Goal: Information Seeking & Learning: Stay updated

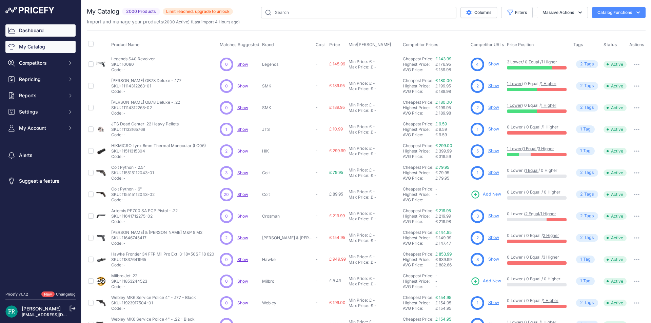
click at [33, 33] on link "Dashboard" at bounding box center [40, 30] width 70 height 12
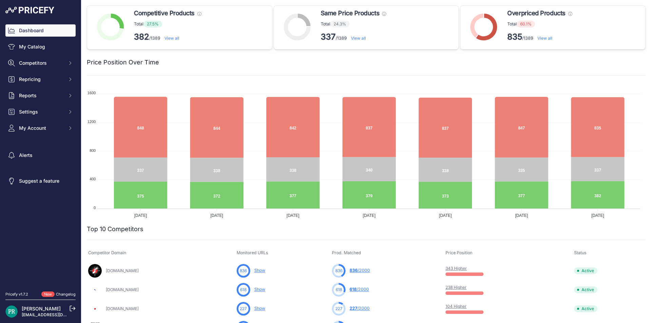
click at [523, 13] on span "Overpriced Products" at bounding box center [536, 12] width 58 height 9
click at [515, 33] on strong "835" at bounding box center [514, 37] width 15 height 10
click at [507, 39] on strong "835" at bounding box center [514, 37] width 15 height 10
click at [480, 30] on circle at bounding box center [484, 27] width 18 height 18
click at [500, 32] on foreignobject at bounding box center [483, 28] width 41 height 34
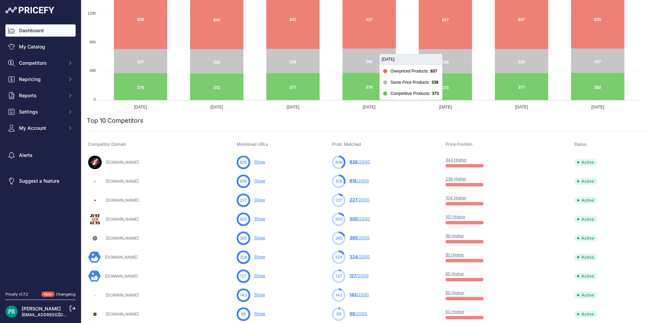
scroll to position [170, 0]
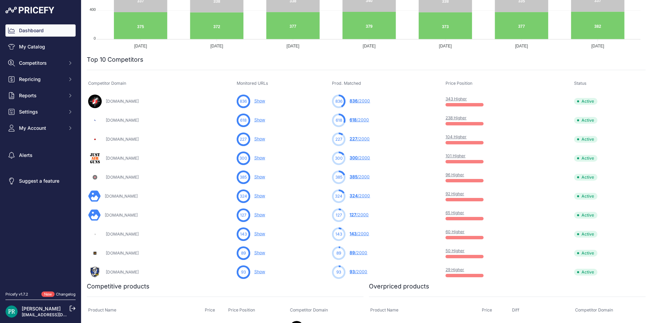
click at [474, 252] on p "50 Higher" at bounding box center [467, 250] width 43 height 5
click at [265, 252] on link "Show" at bounding box center [259, 252] width 11 height 5
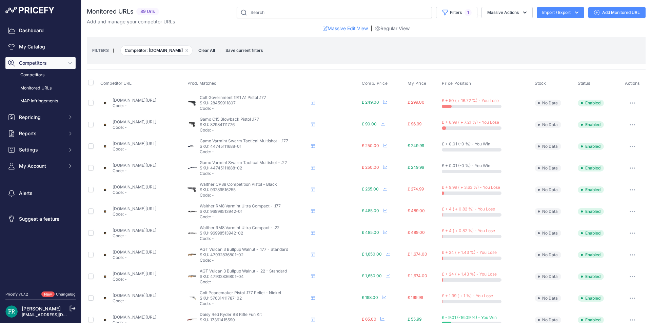
click at [147, 120] on link "[DOMAIN_NAME][URL]" at bounding box center [135, 121] width 44 height 5
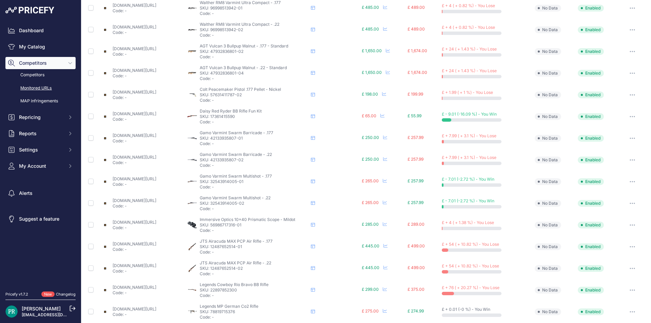
scroll to position [231, 0]
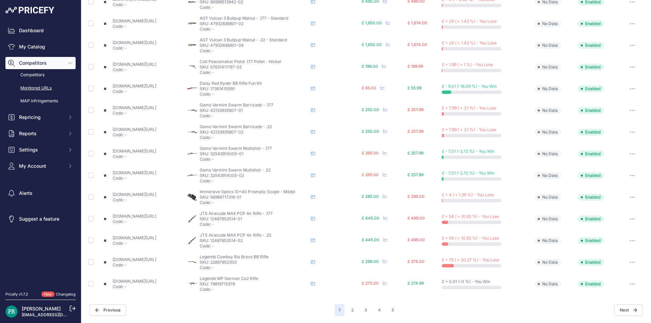
click at [156, 128] on link "[DOMAIN_NAME][URL]" at bounding box center [135, 129] width 44 height 5
click at [347, 307] on button "2" at bounding box center [352, 310] width 11 height 12
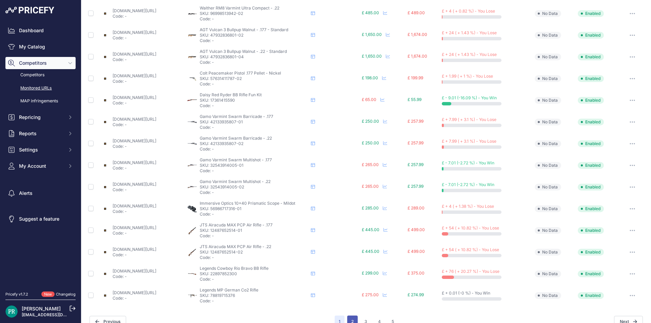
scroll to position [243, 0]
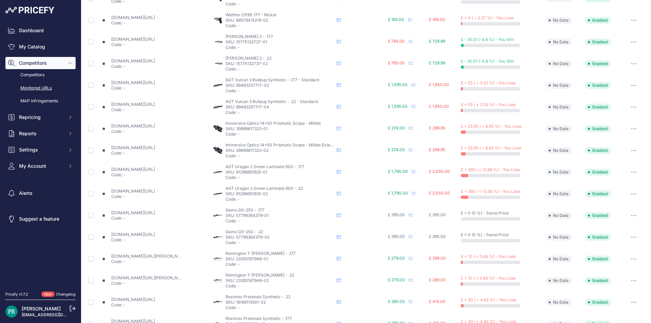
scroll to position [231, 0]
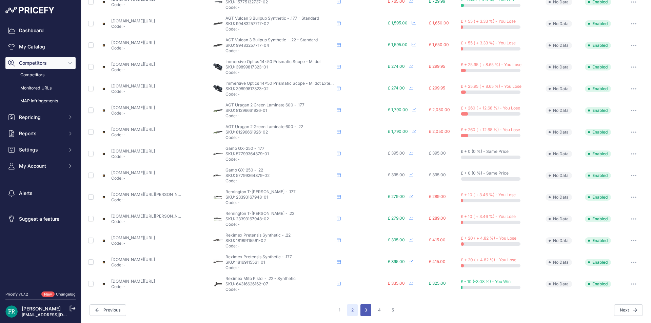
click at [364, 311] on button "3" at bounding box center [365, 310] width 11 height 12
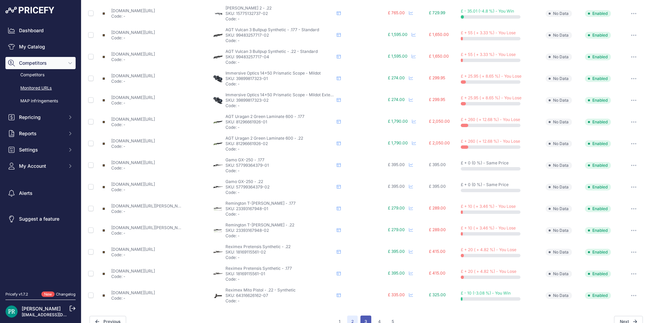
scroll to position [243, 0]
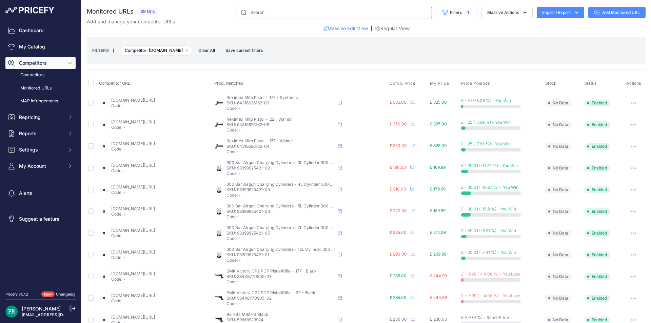
click at [268, 13] on input "text" at bounding box center [334, 13] width 195 height 12
type input "walnut"
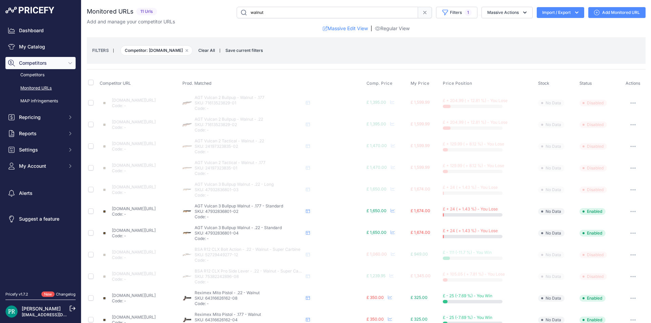
drag, startPoint x: 262, startPoint y: 10, endPoint x: 155, endPoint y: 13, distance: 106.9
click at [157, 13] on div "Monitored URLs 11 Urls None" at bounding box center [366, 13] width 559 height 12
click at [35, 46] on link "My Catalog" at bounding box center [40, 47] width 70 height 12
